Goal: Register for event/course

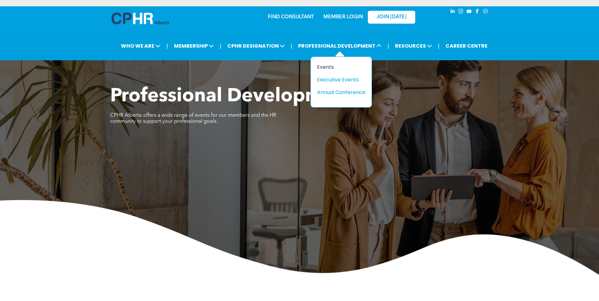
click at [328, 68] on div "Events" at bounding box center [339, 67] width 44 height 8
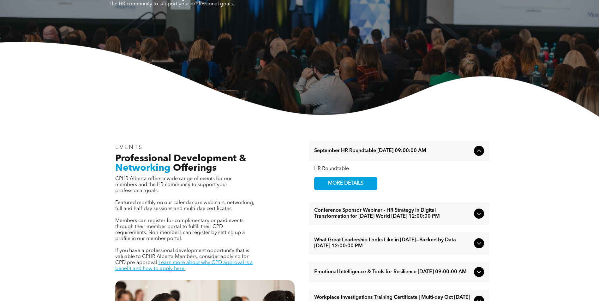
scroll to position [221, 0]
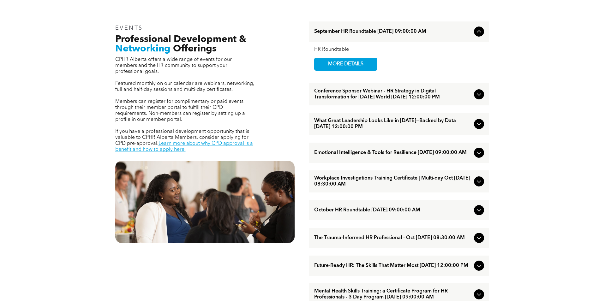
click at [480, 128] on icon at bounding box center [479, 124] width 8 height 8
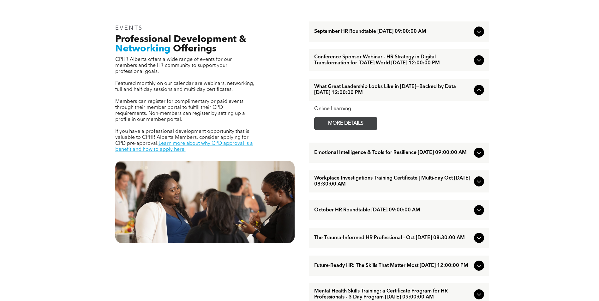
click at [338, 130] on span "MORE DETAILS" at bounding box center [346, 124] width 50 height 12
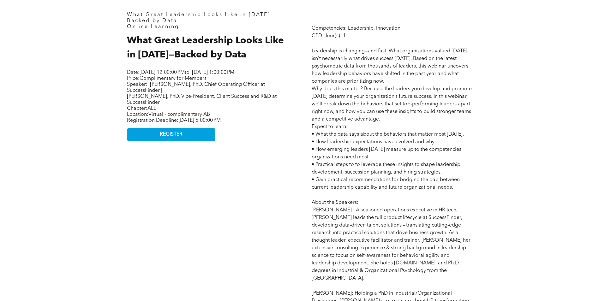
scroll to position [316, 0]
